Goal: Obtain resource: Download file/media

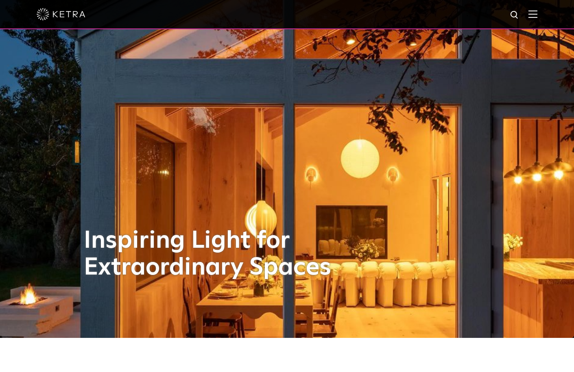
scroll to position [81, 0]
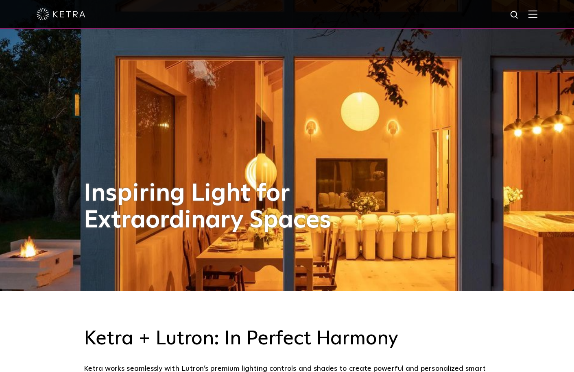
click at [537, 11] on img at bounding box center [532, 14] width 9 height 8
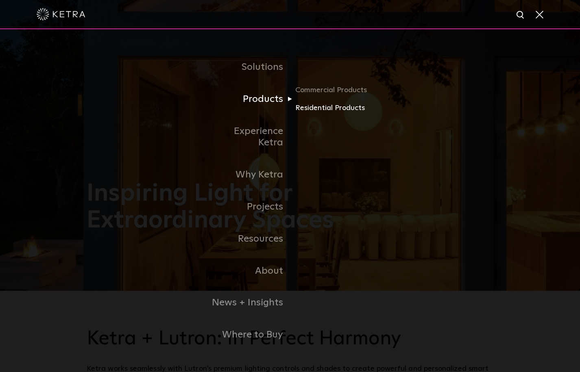
click at [313, 114] on link "Residential Products" at bounding box center [334, 108] width 78 height 12
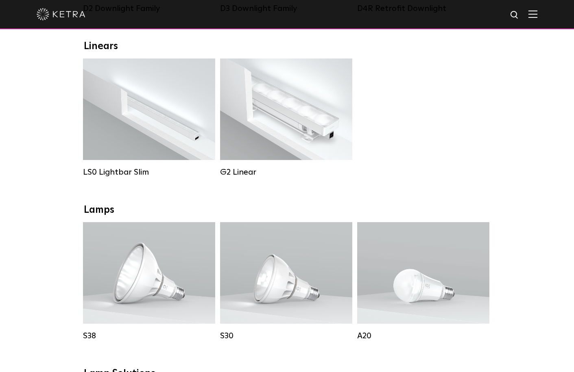
scroll to position [41, 0]
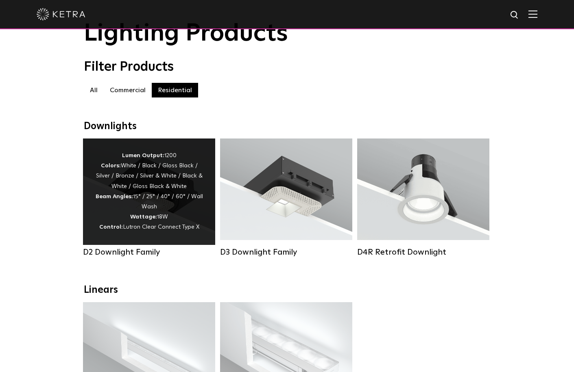
click at [203, 162] on div "Lumen Output: 1200 Colors: White / Black / Gloss Black / Silver / Bronze / Silv…" at bounding box center [149, 192] width 132 height 107
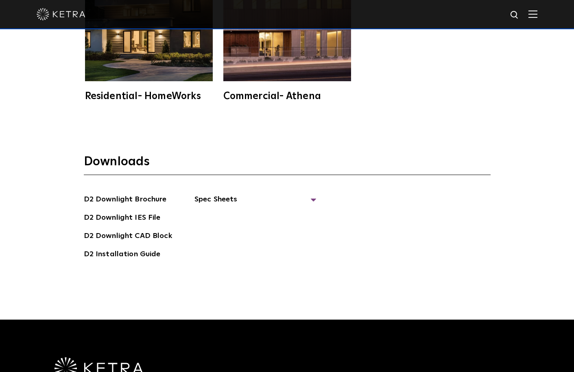
scroll to position [2236, 0]
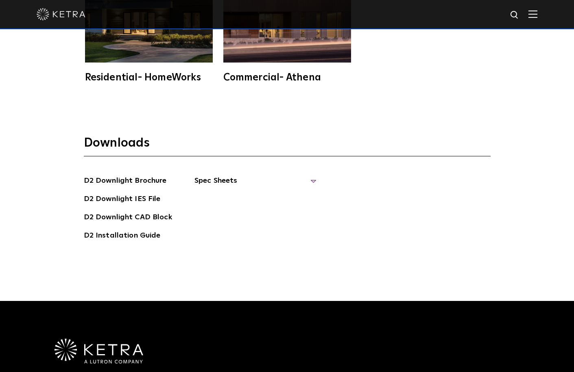
click at [200, 185] on span "Spec Sheets" at bounding box center [255, 184] width 122 height 18
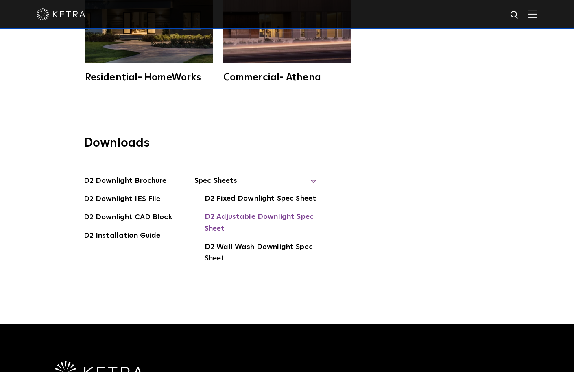
click at [222, 217] on link "D2 Adjustable Downlight Spec Sheet" at bounding box center [261, 223] width 112 height 25
